Goal: Task Accomplishment & Management: Manage account settings

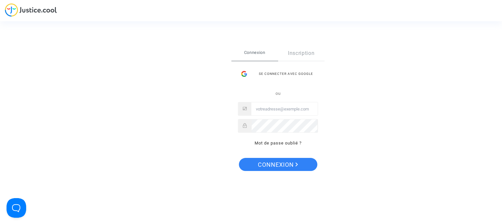
click at [273, 108] on input "Email" at bounding box center [284, 109] width 66 height 13
type input "er.legarrec@gmail.com"
click at [274, 160] on span "Connexion" at bounding box center [278, 165] width 40 height 14
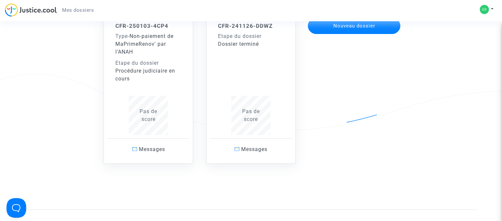
scroll to position [38, 0]
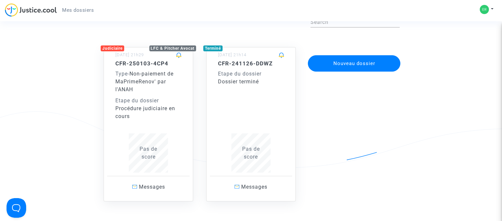
click at [140, 91] on div "Type - Non-paiement de MaPrimeRenov' par l'ANAH" at bounding box center [148, 82] width 66 height 24
